Goal: Check status

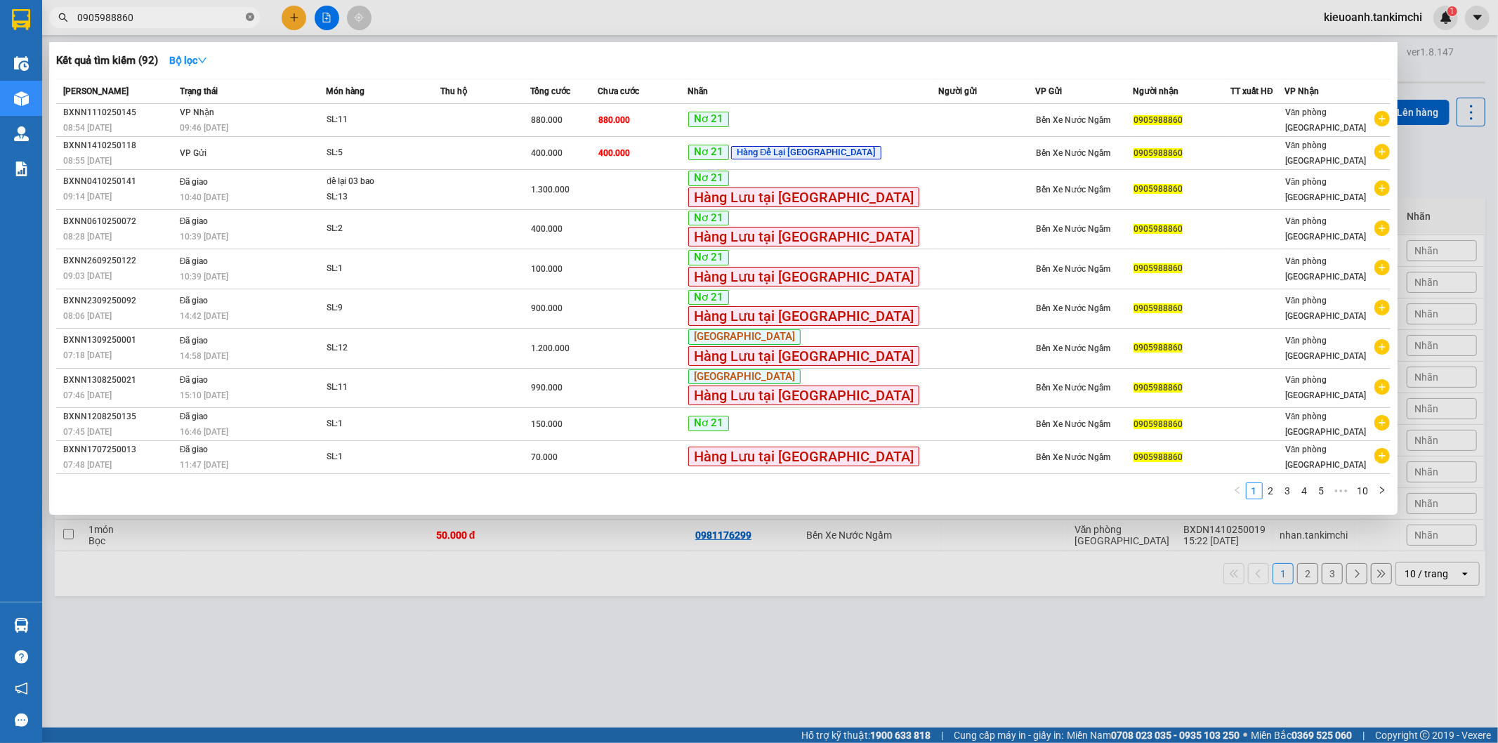
click at [247, 18] on icon "close-circle" at bounding box center [250, 17] width 8 height 8
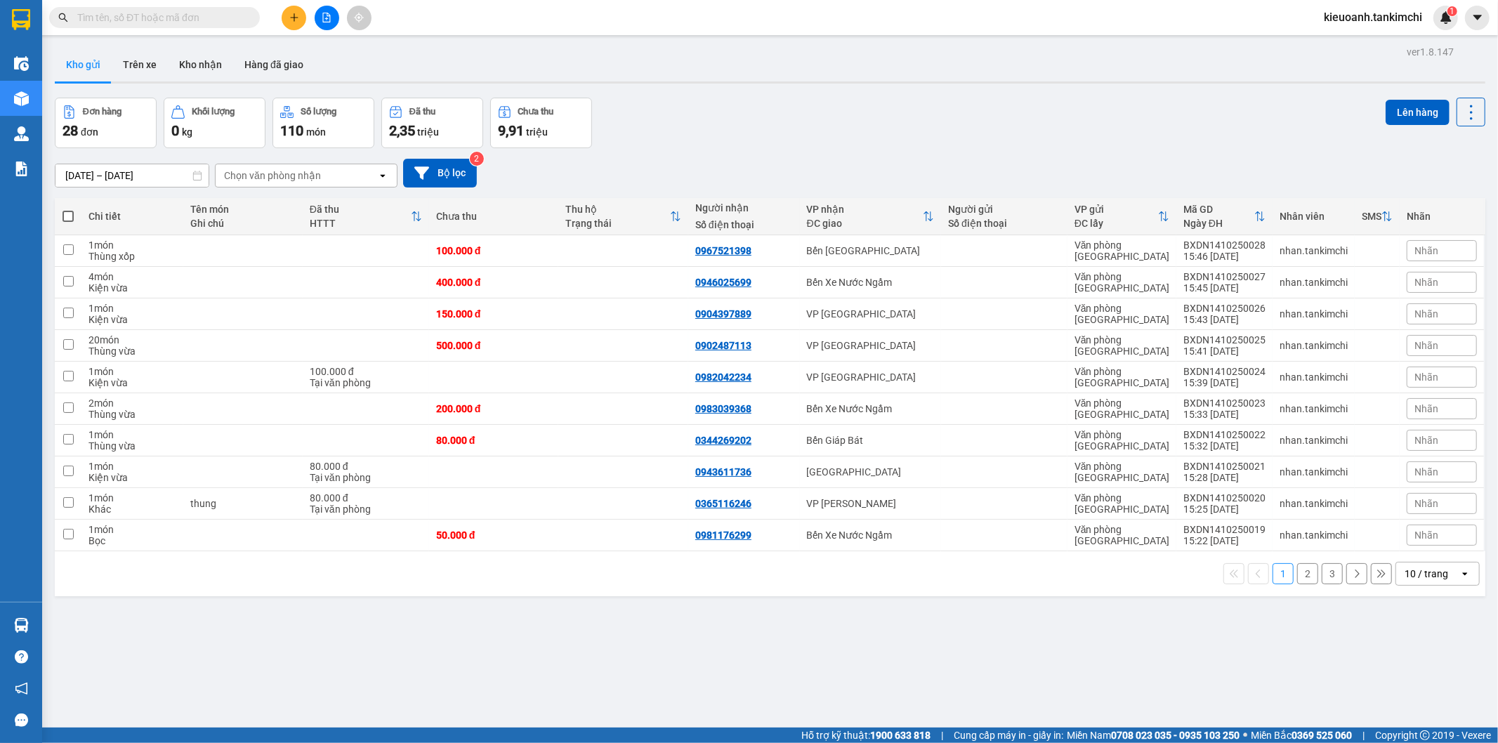
click at [230, 20] on input "text" at bounding box center [160, 17] width 166 height 15
click at [235, 10] on input "text" at bounding box center [160, 17] width 166 height 15
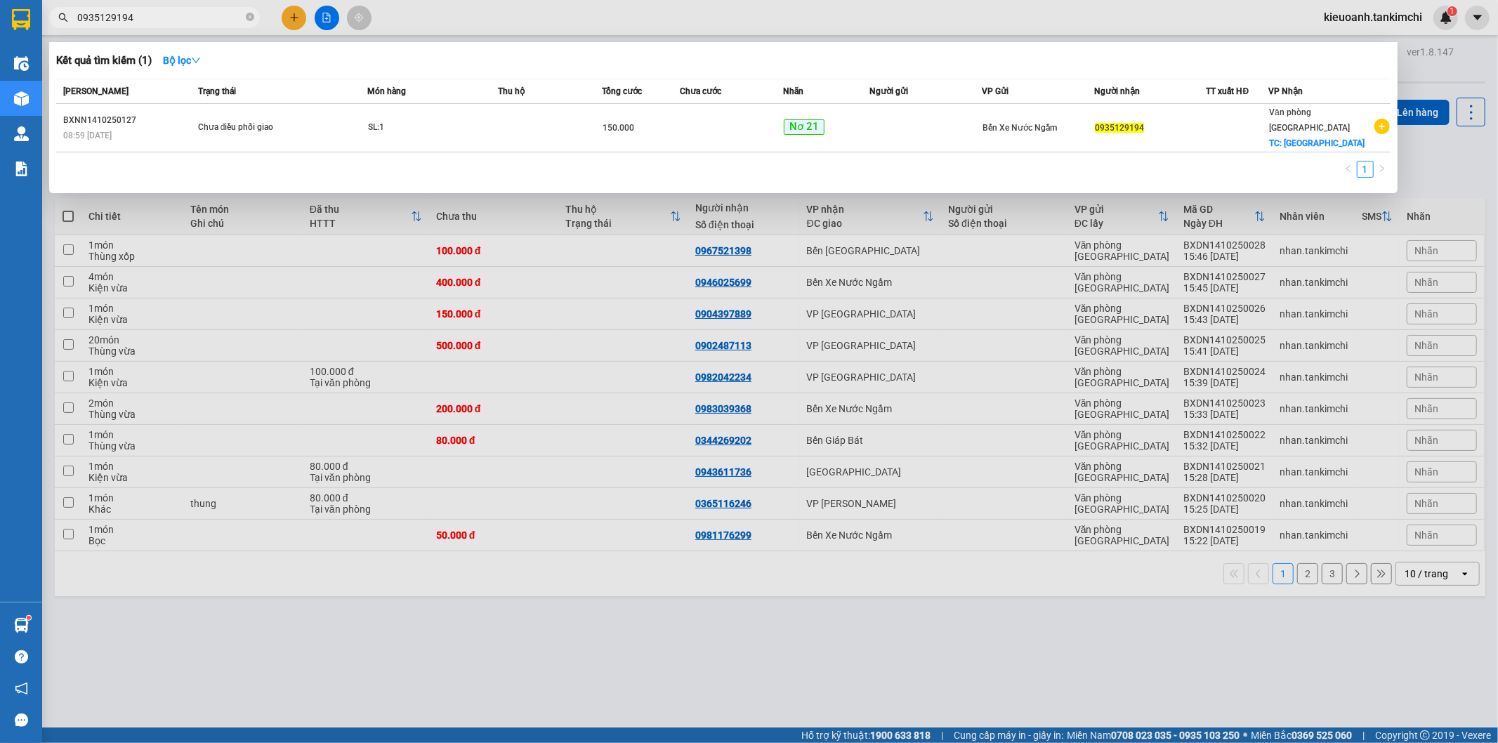
click at [204, 14] on input "0935129194" at bounding box center [160, 17] width 166 height 15
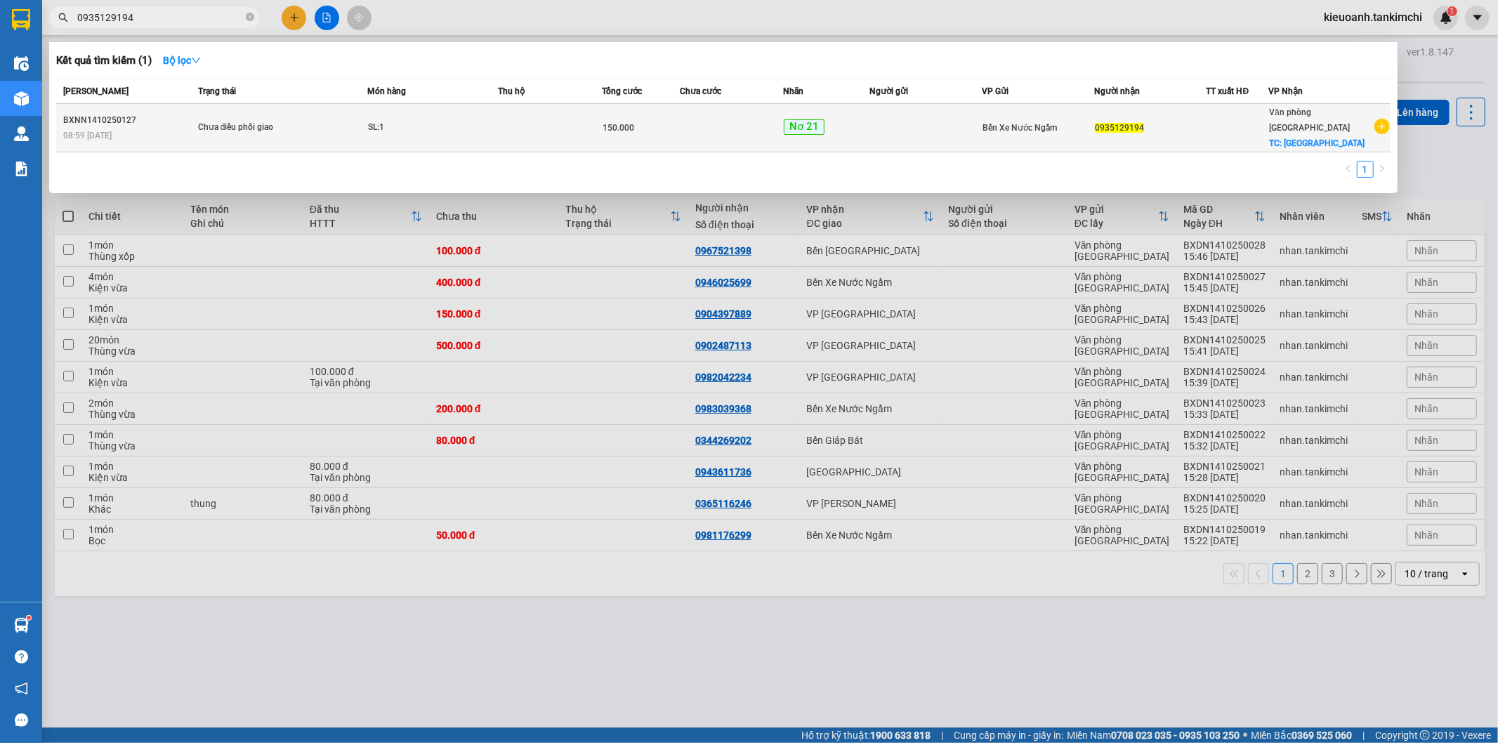
type input "0935129194"
click at [183, 118] on div "BXNN1410250127" at bounding box center [128, 120] width 131 height 15
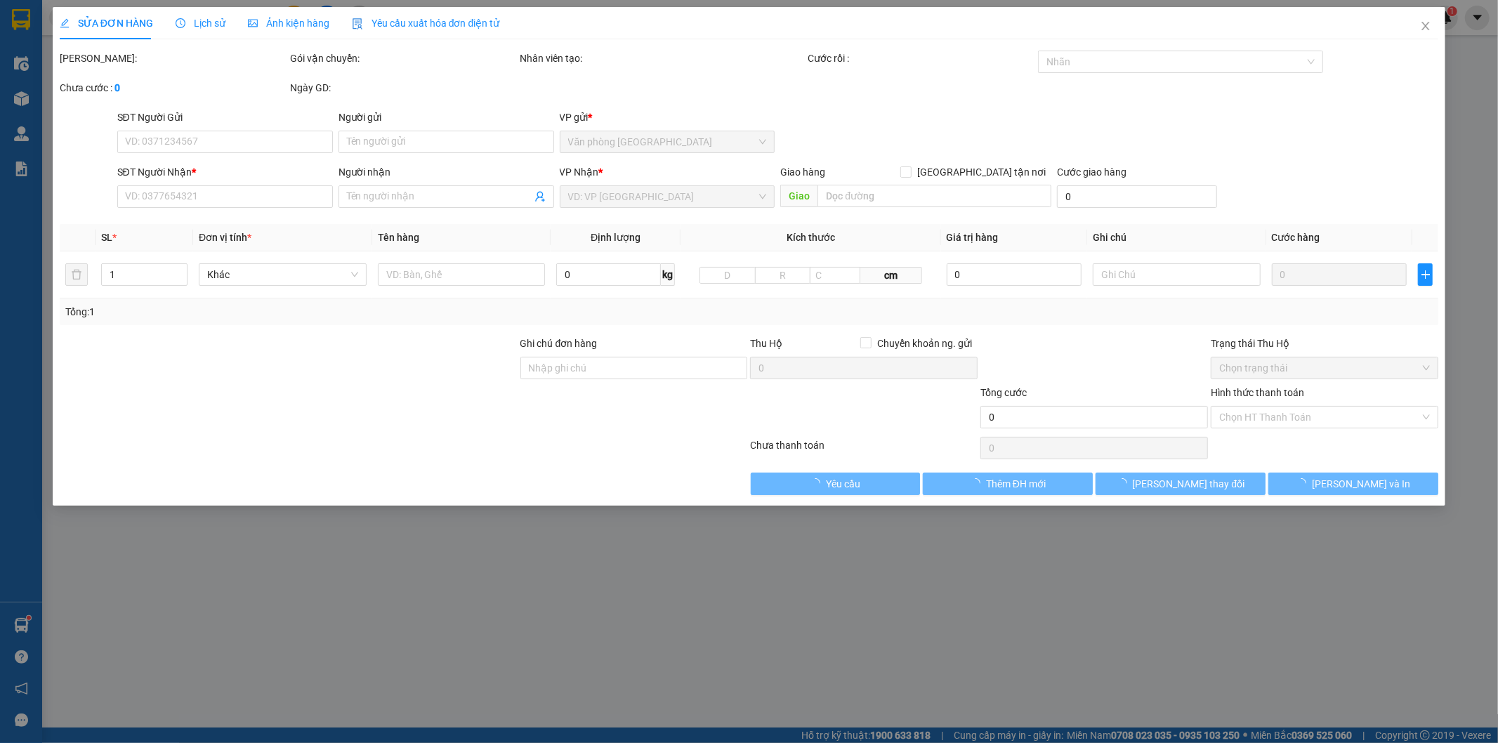
click at [213, 28] on span "Lịch sử" at bounding box center [201, 23] width 50 height 11
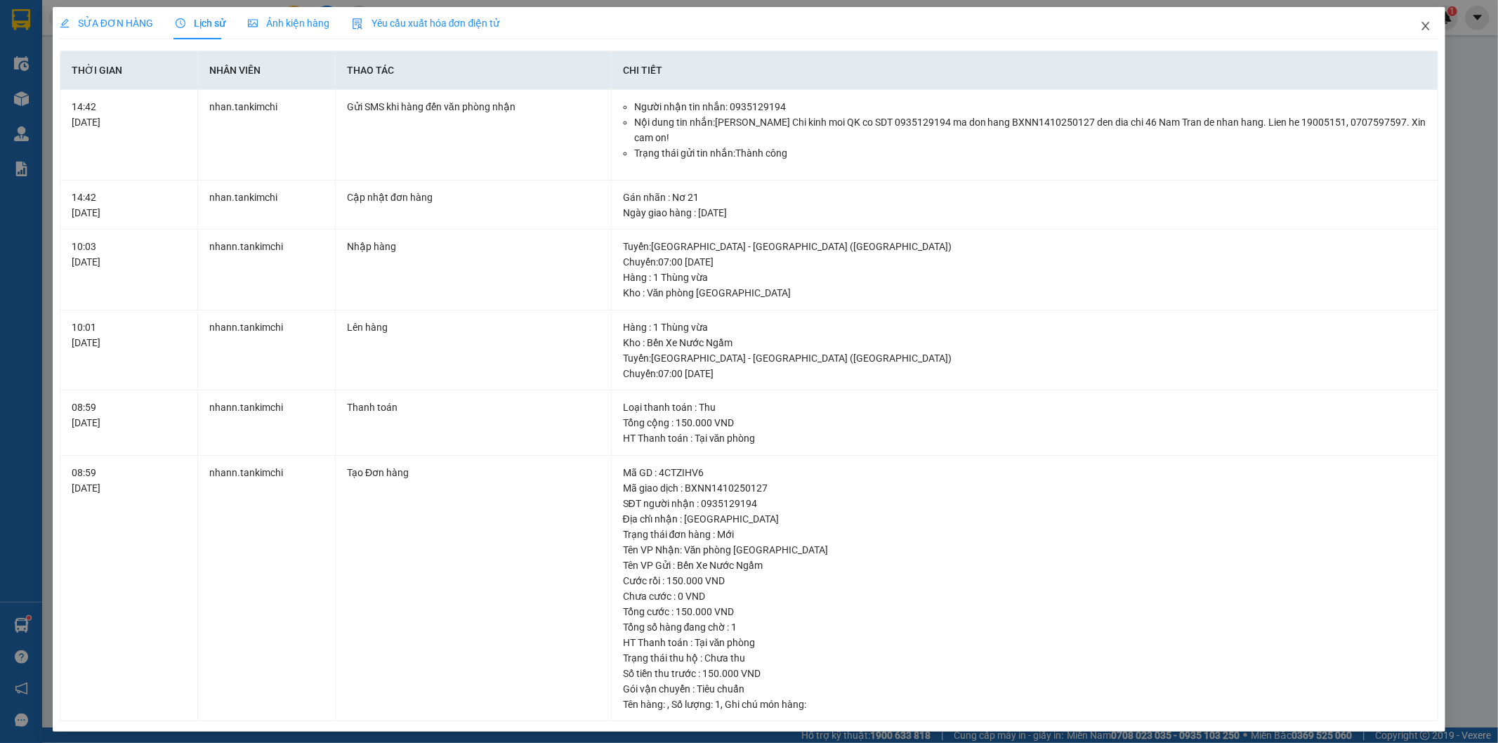
click at [1419, 26] on span "Close" at bounding box center [1425, 26] width 39 height 39
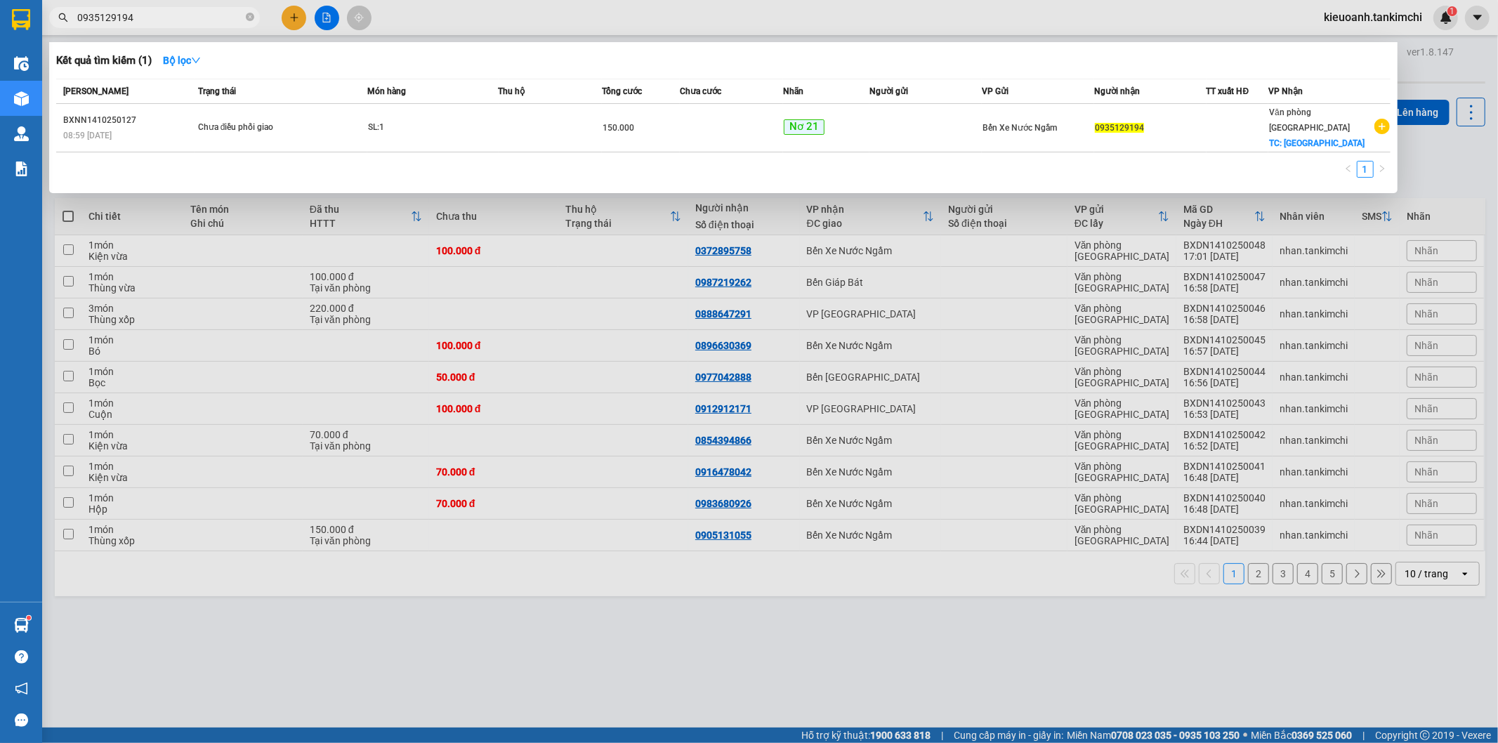
click at [180, 23] on input "0935129194" at bounding box center [160, 17] width 166 height 15
click at [143, 19] on input "0935129194" at bounding box center [160, 17] width 166 height 15
click at [178, 16] on input "0935129194" at bounding box center [160, 17] width 166 height 15
click at [212, 19] on input "0935129194" at bounding box center [160, 17] width 166 height 15
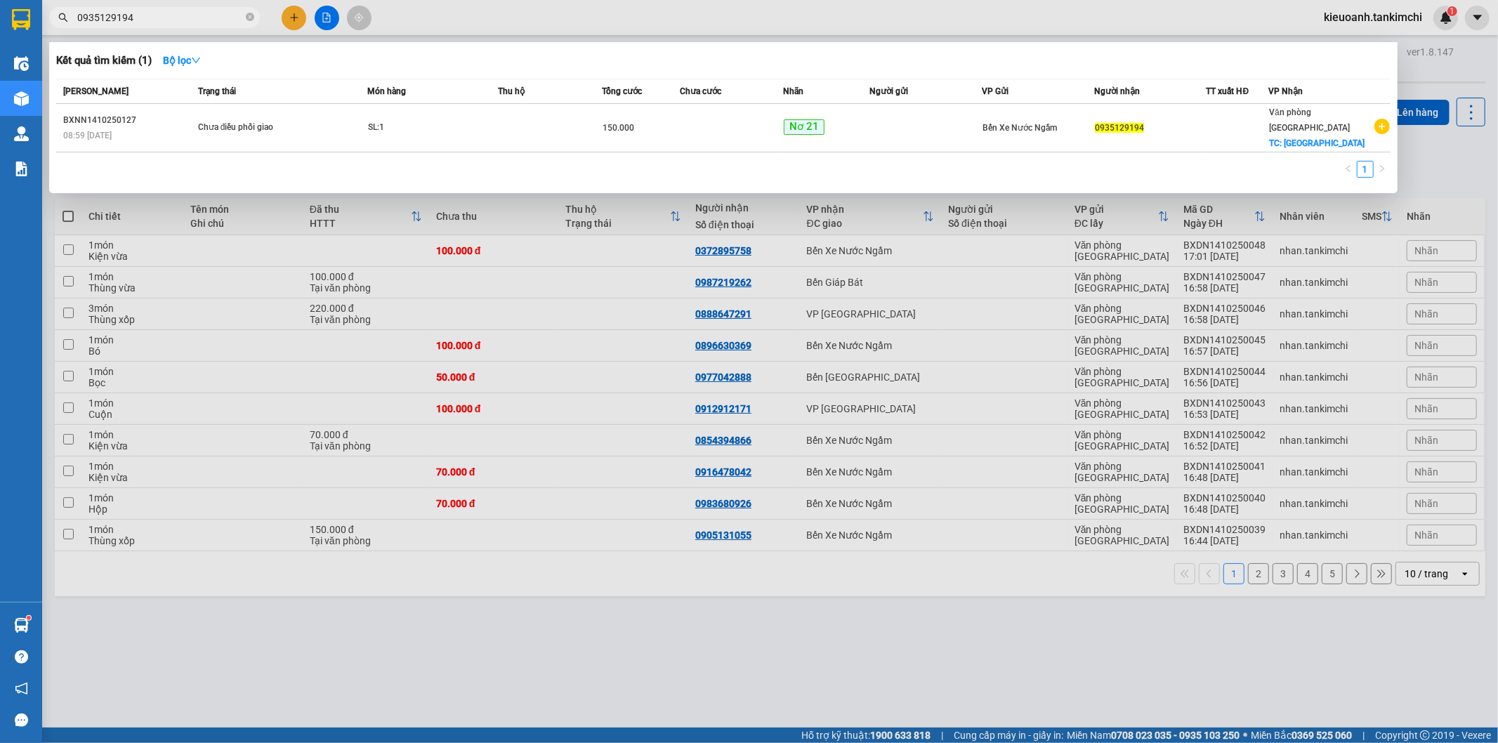
click at [727, 381] on div at bounding box center [749, 371] width 1498 height 743
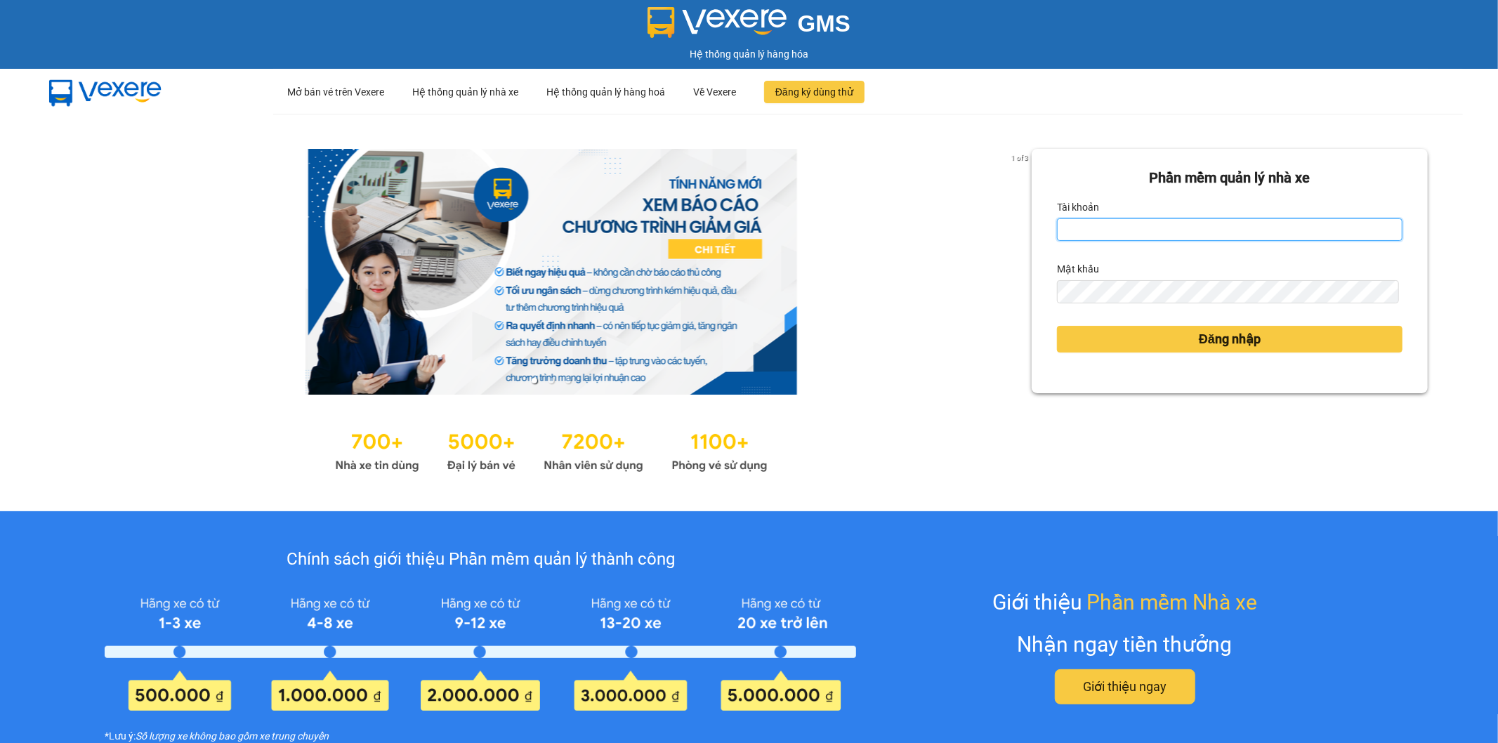
click at [1211, 230] on input "Tài khoản" at bounding box center [1230, 229] width 346 height 22
type input "kieuoanh.tankimchi"
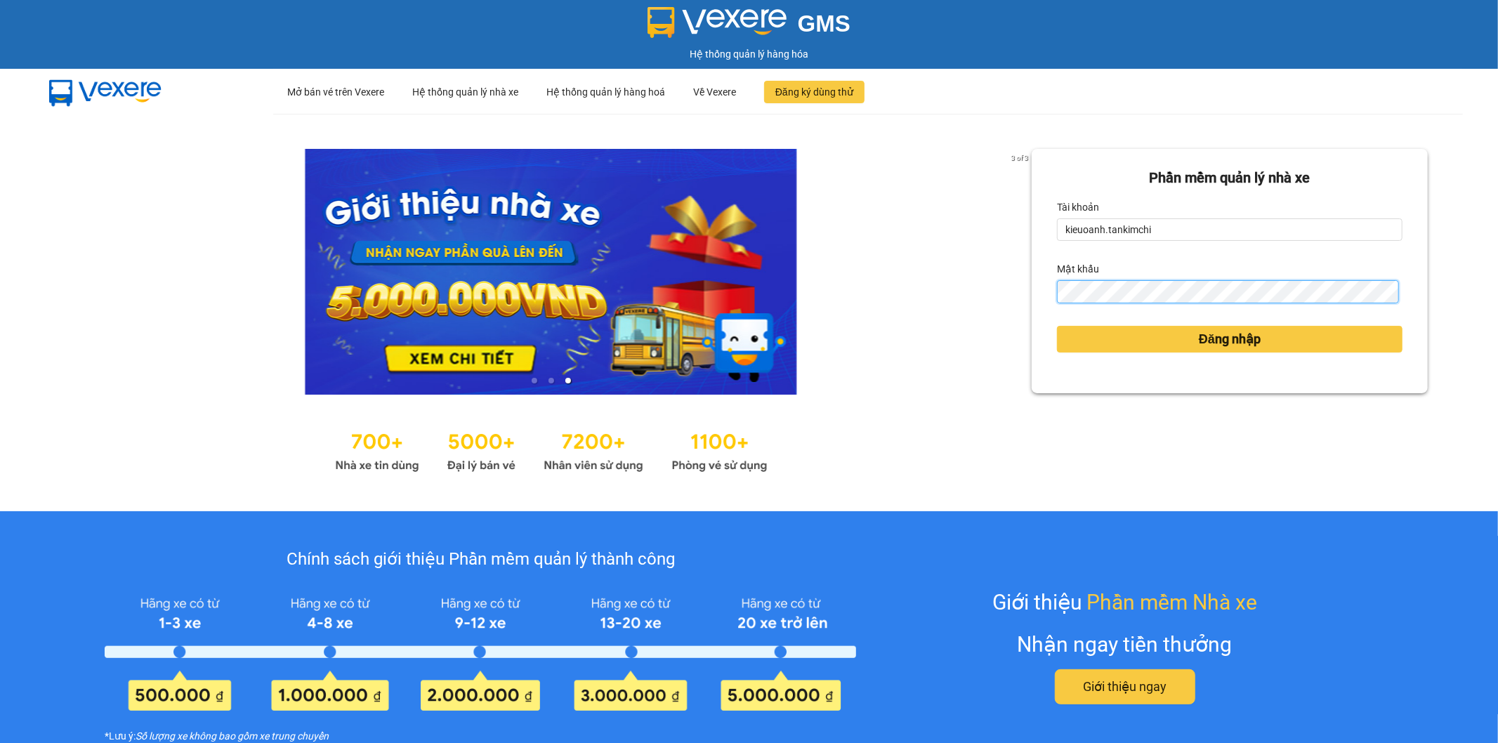
click at [1057, 326] on button "Đăng nhập" at bounding box center [1230, 339] width 346 height 27
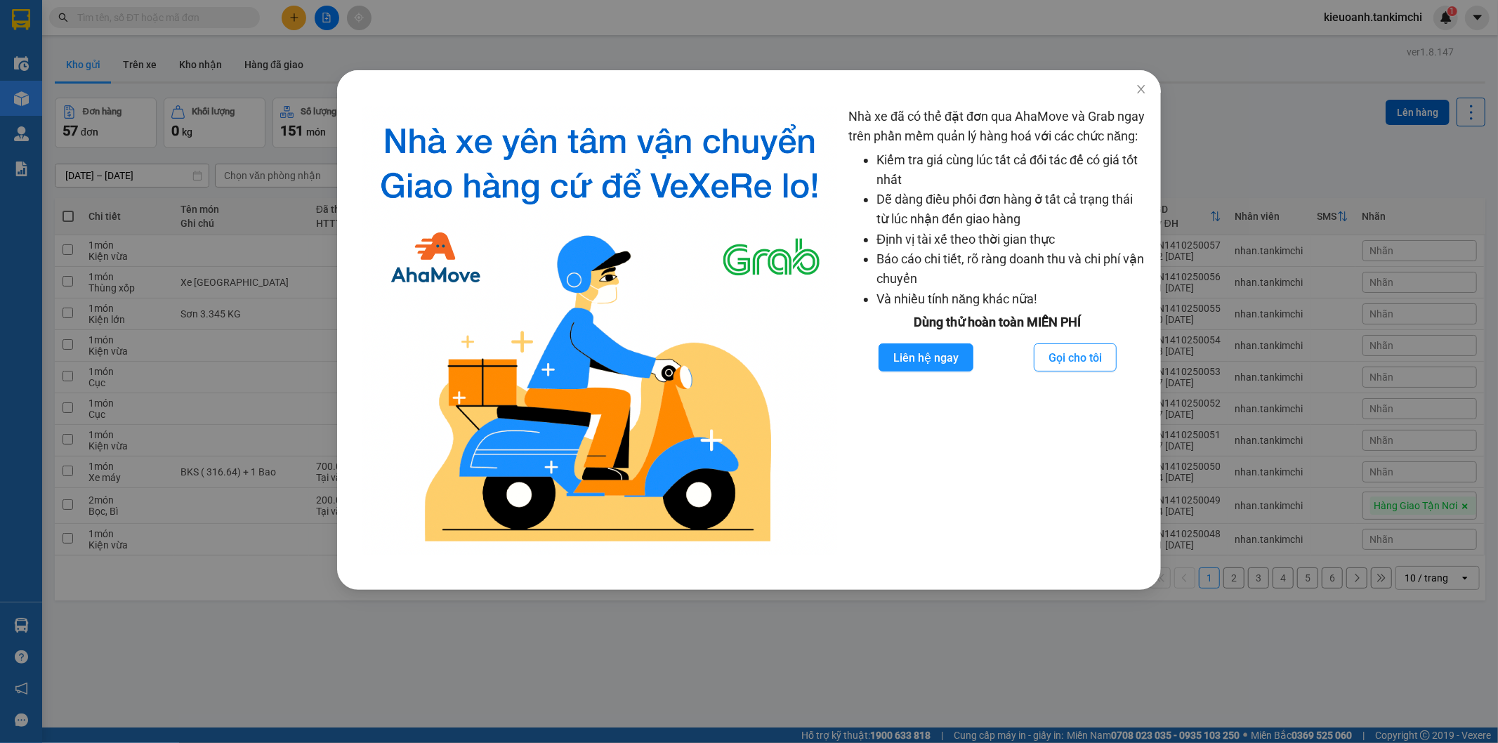
click at [188, 66] on div "Nhà xe đã có thể đặt đơn qua AhaMove và Grab ngay trên phần mềm quản lý hàng ho…" at bounding box center [749, 371] width 1498 height 743
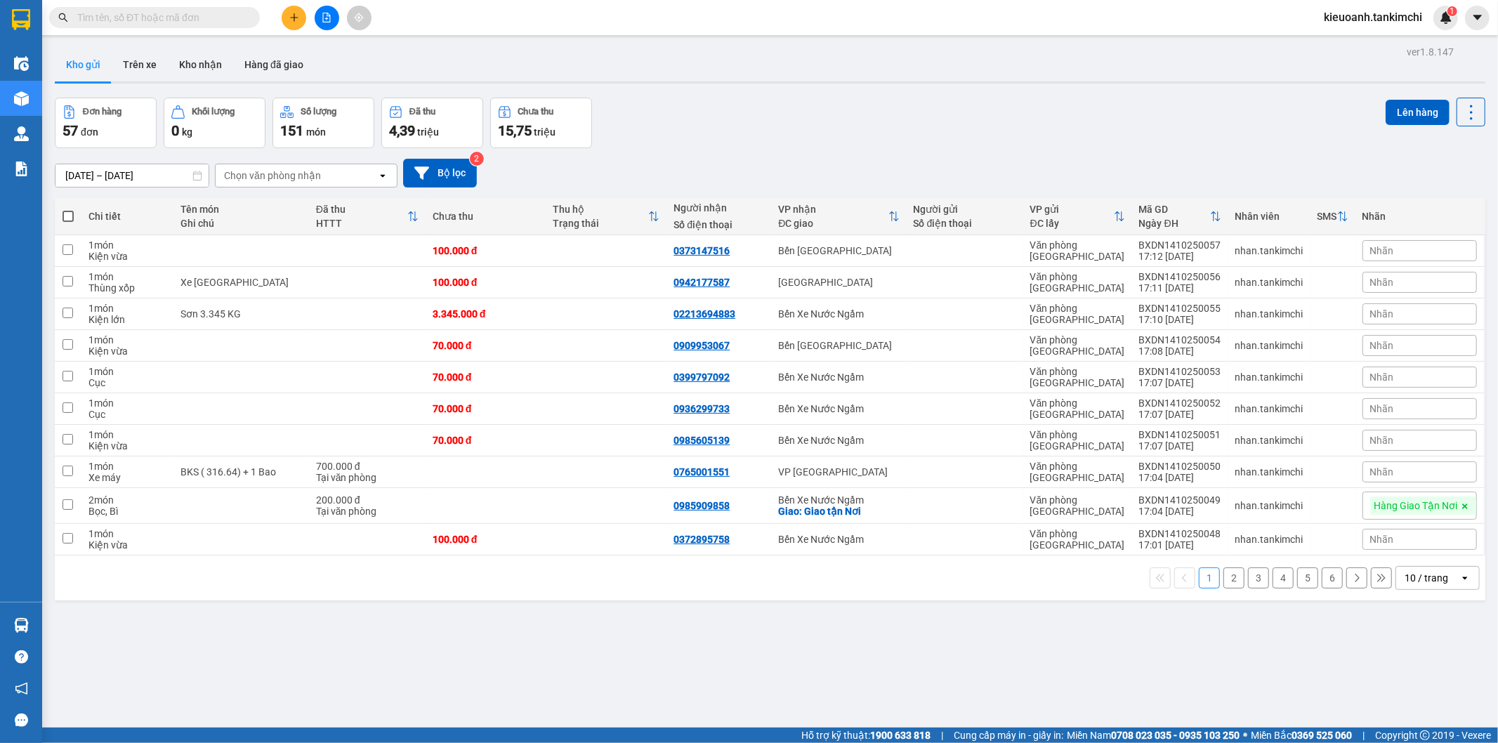
click at [195, 12] on input "text" at bounding box center [160, 17] width 166 height 15
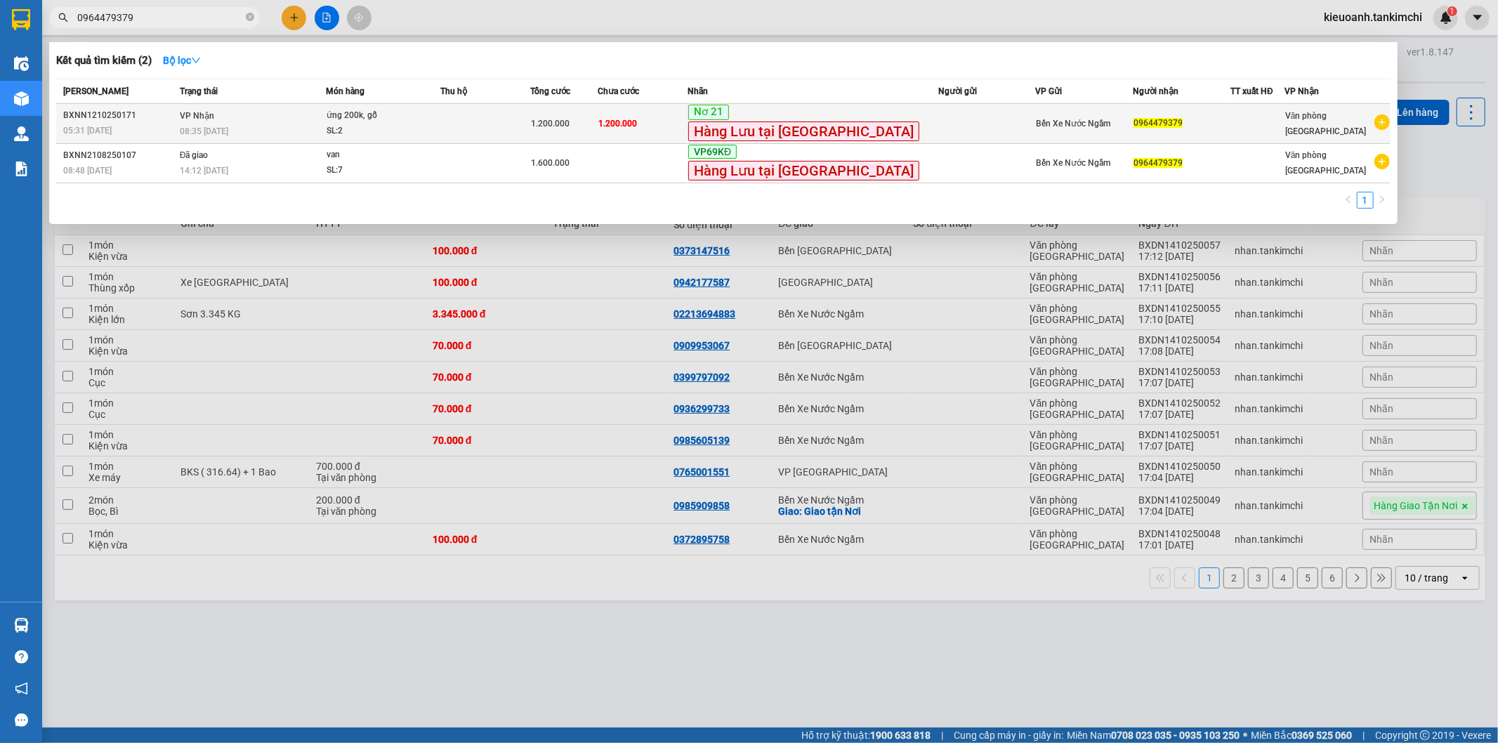
type input "0964479379"
click at [276, 130] on div "08:35 - 12/10" at bounding box center [253, 131] width 146 height 15
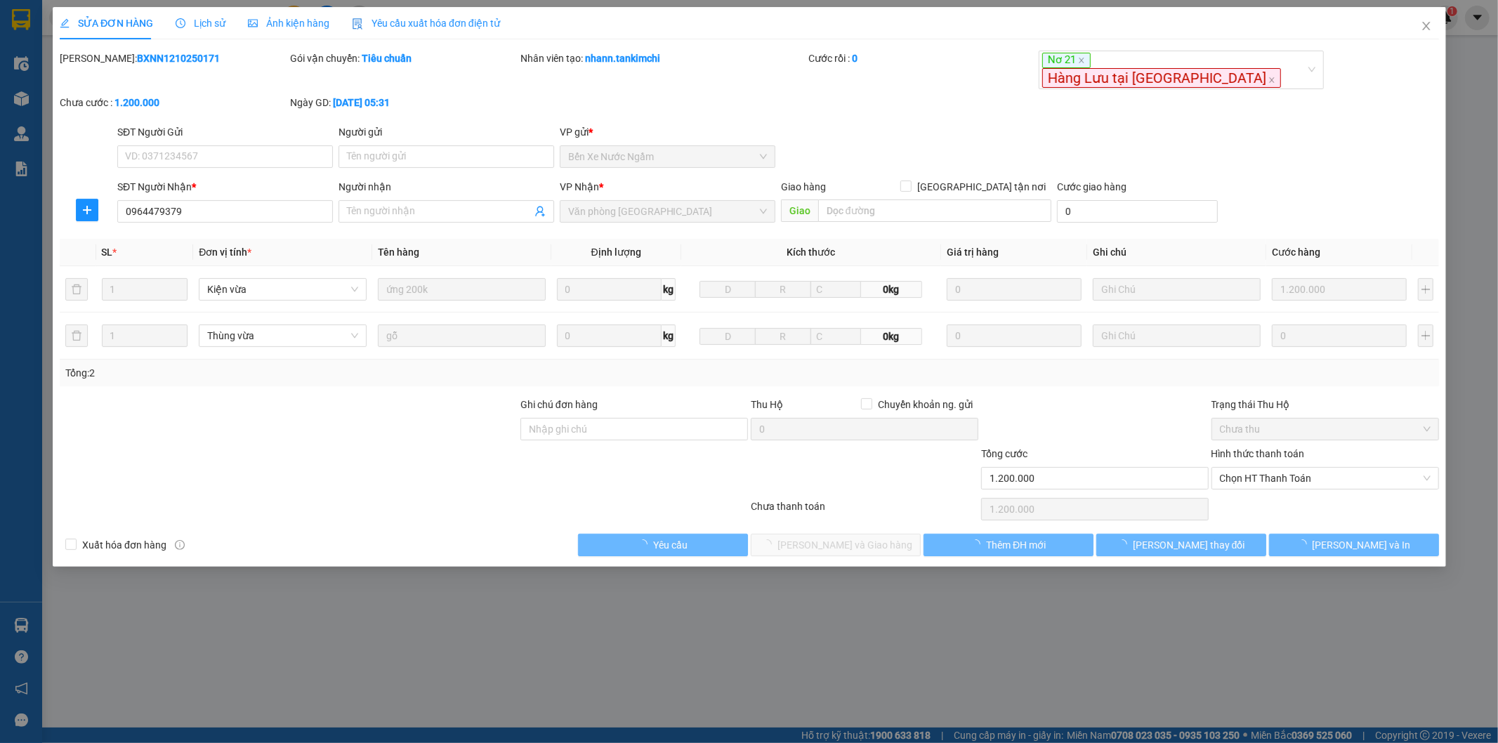
type input "0964479379"
type input "1.200.000"
click at [205, 42] on div "SỬA ĐƠN HÀNG Lịch sử Ảnh kiện hàng Yêu cầu xuất hóa đơn điện tử Total Paid Fee …" at bounding box center [750, 281] width 1380 height 549
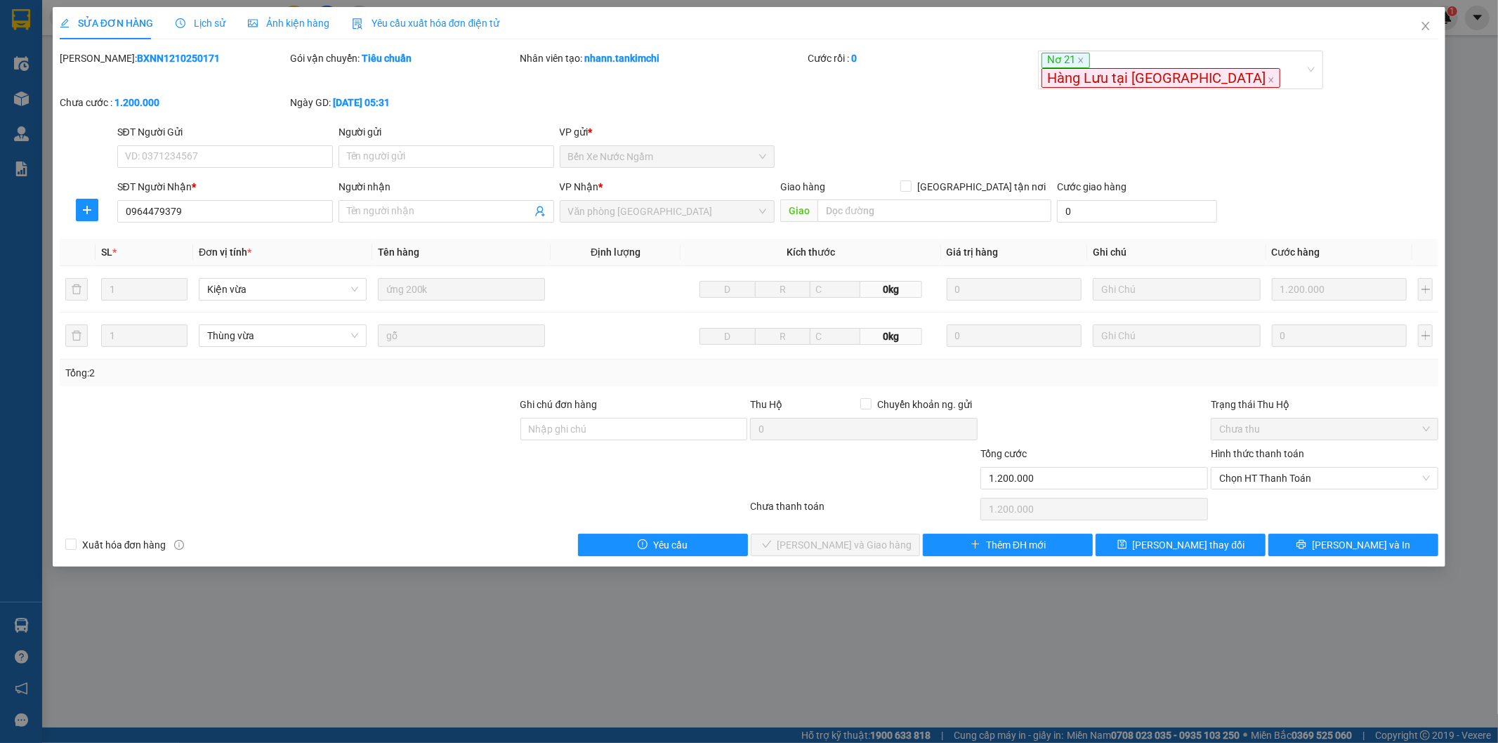
click at [216, 26] on span "Lịch sử" at bounding box center [201, 23] width 50 height 11
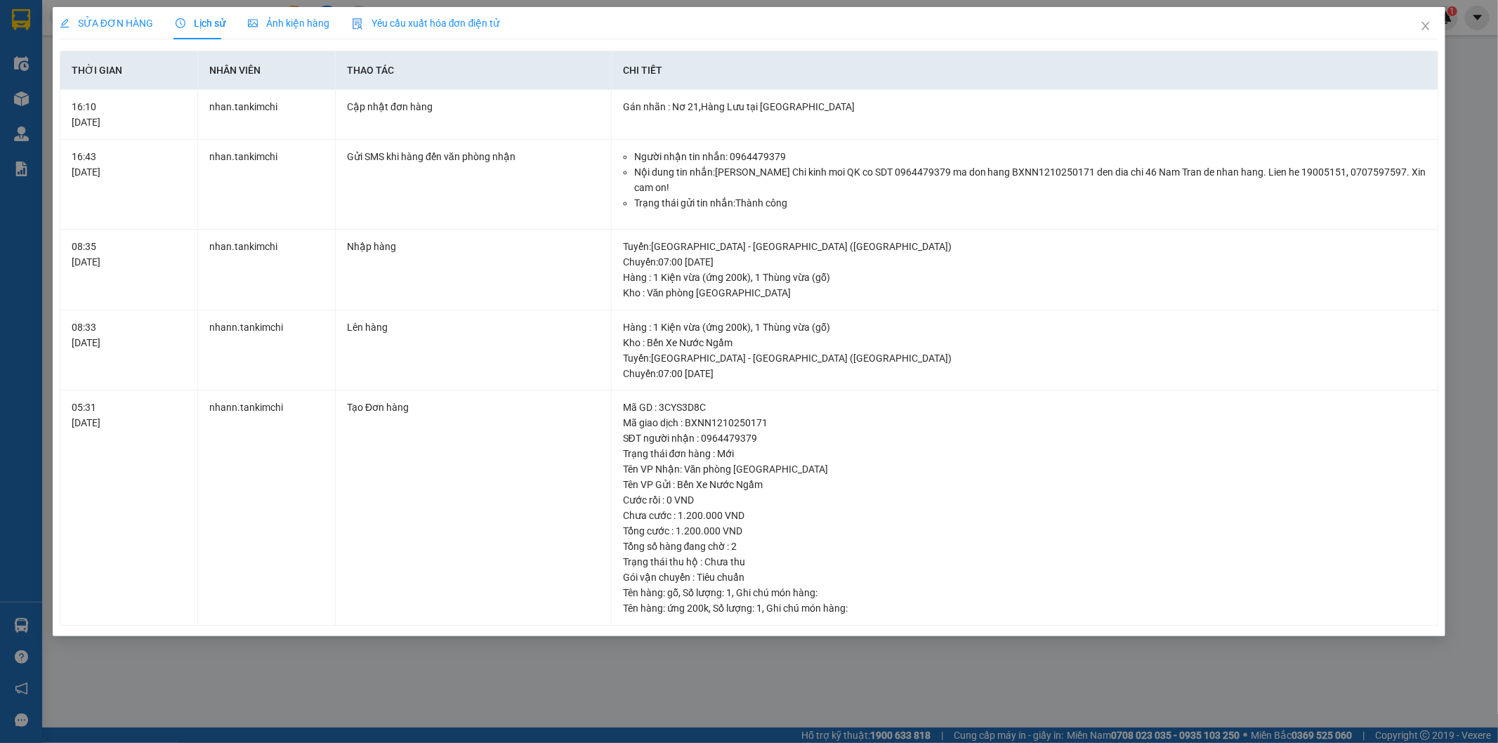
click at [655, 672] on div "SỬA ĐƠN HÀNG Lịch sử Ảnh kiện hàng Yêu cầu xuất hóa đơn điện tử Total Paid Fee …" at bounding box center [749, 371] width 1498 height 743
click at [1416, 27] on span "Close" at bounding box center [1425, 26] width 39 height 39
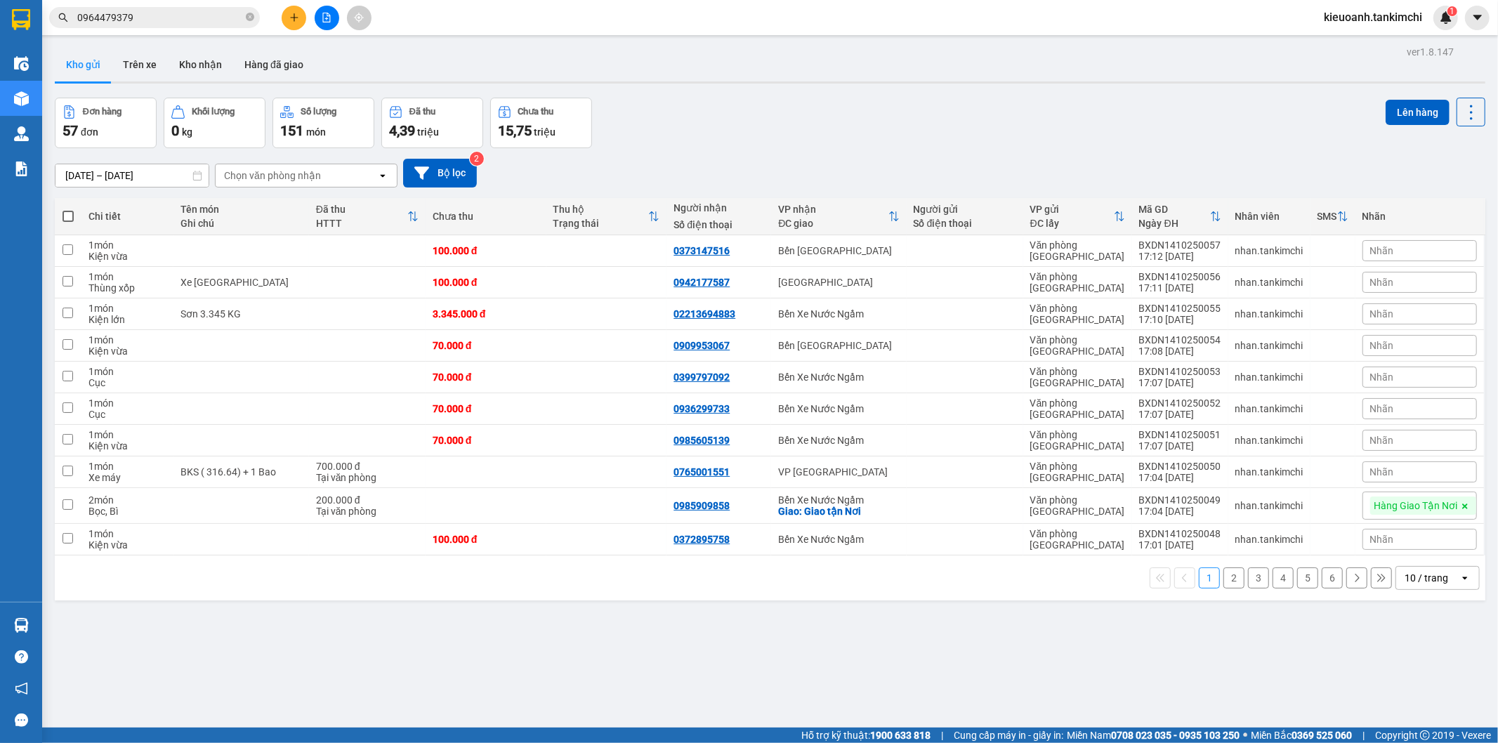
click at [172, 17] on input "0964479379" at bounding box center [160, 17] width 166 height 15
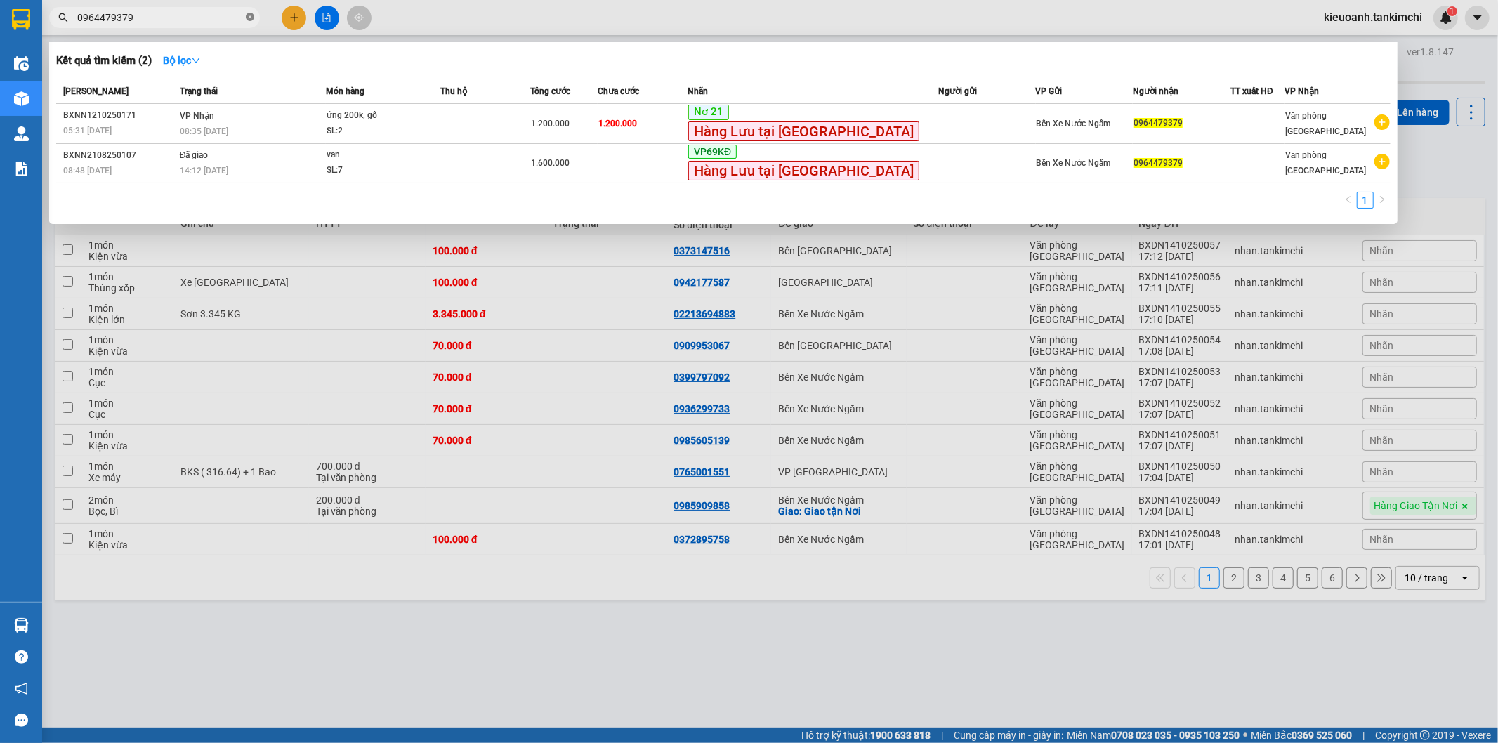
click at [248, 22] on span at bounding box center [250, 17] width 8 height 13
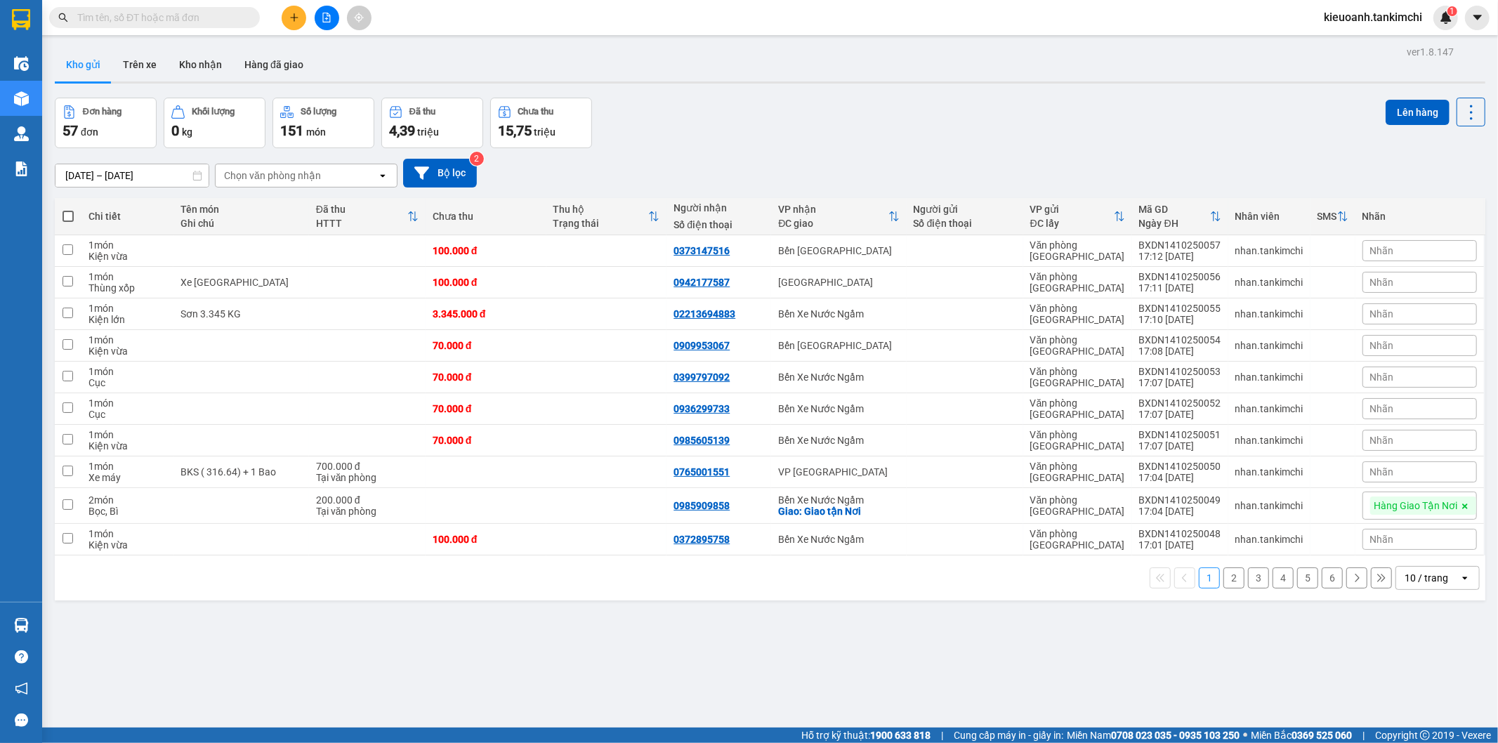
click at [223, 20] on input "text" at bounding box center [160, 17] width 166 height 15
